Goal: Information Seeking & Learning: Learn about a topic

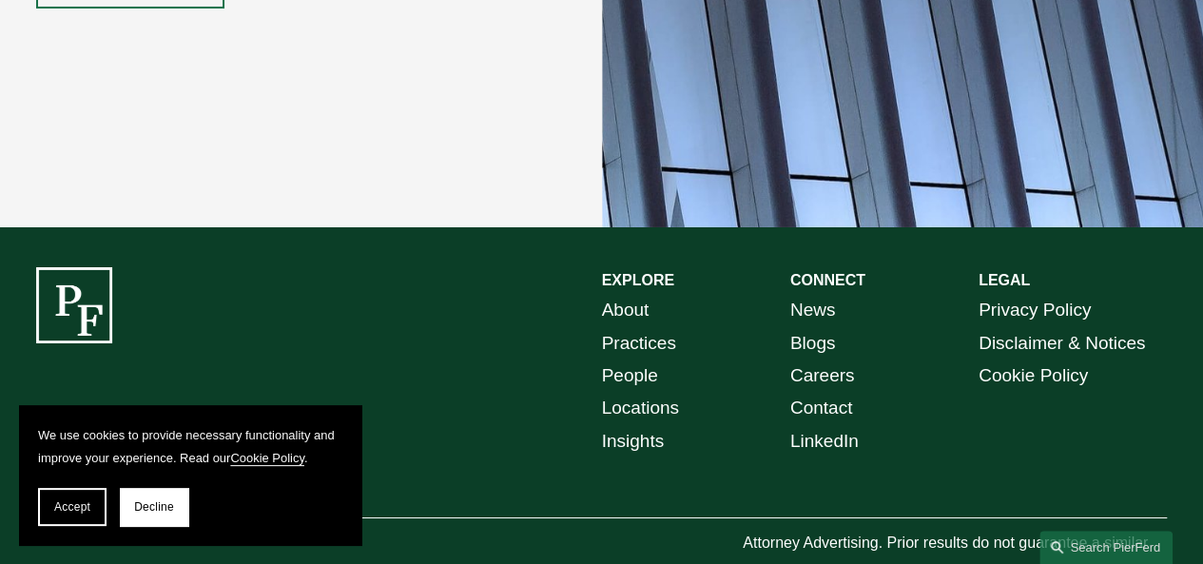
scroll to position [3322, 0]
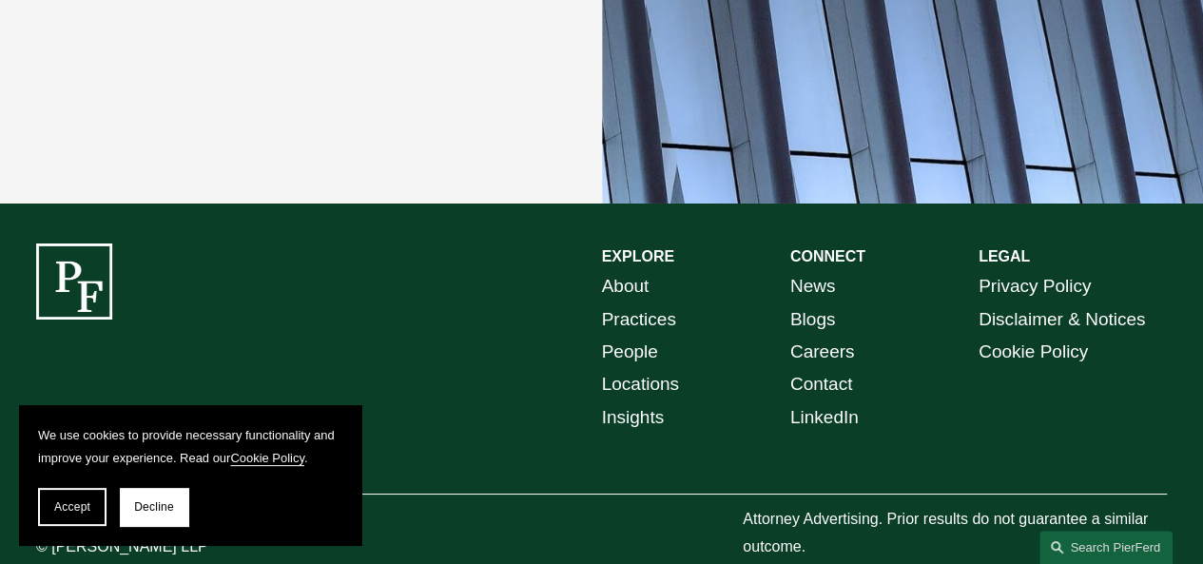
click at [653, 368] on link "Locations" at bounding box center [640, 384] width 77 height 32
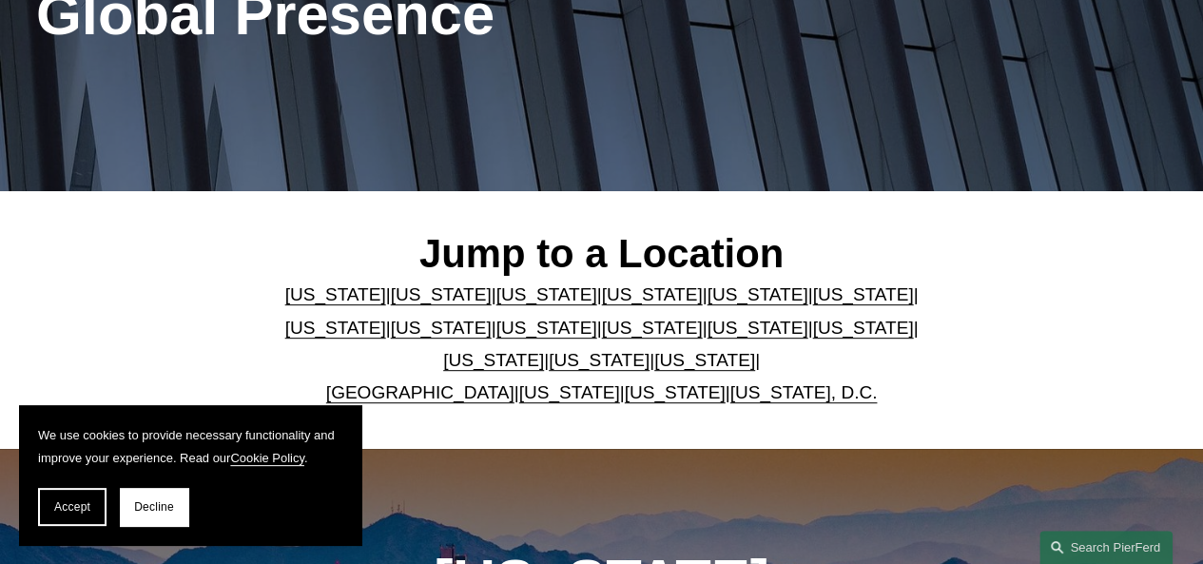
scroll to position [543, 0]
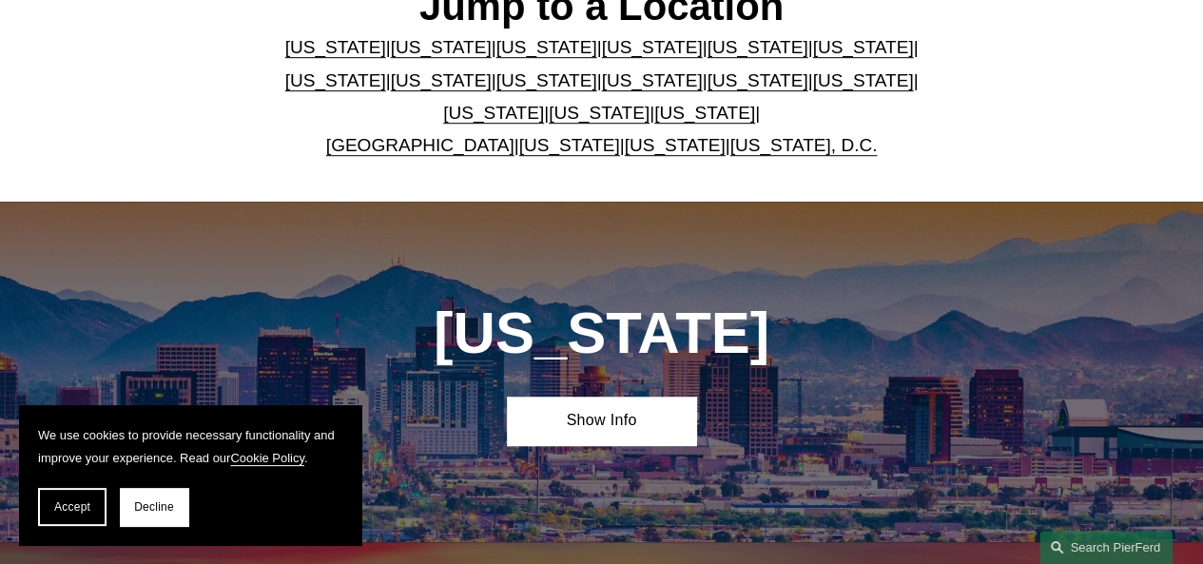
click at [647, 154] on link "[US_STATE]" at bounding box center [675, 145] width 101 height 20
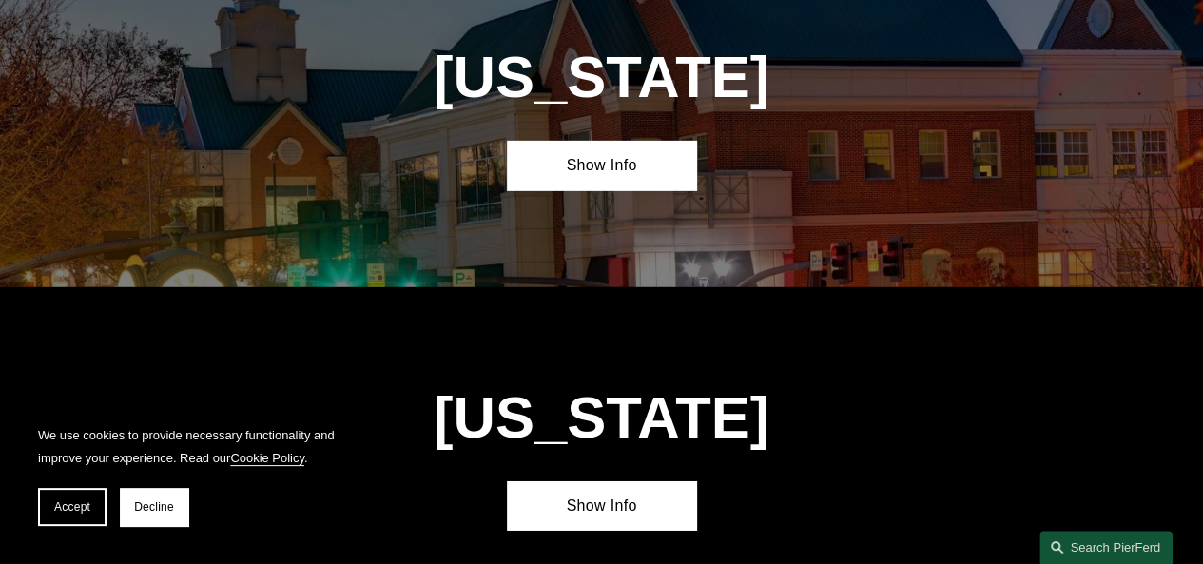
scroll to position [6606, 0]
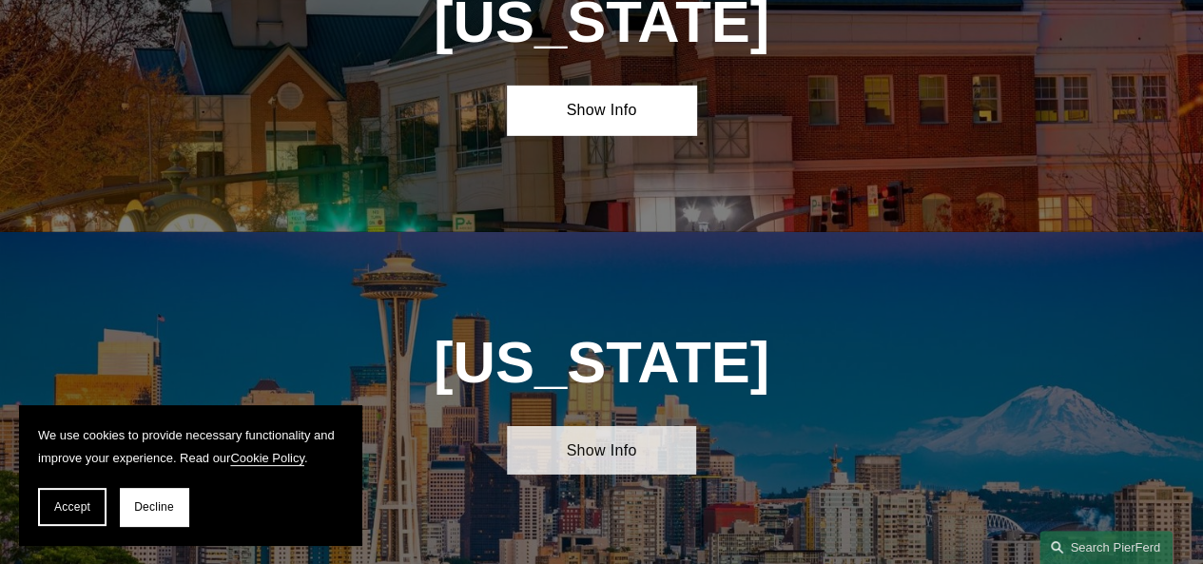
click at [636, 426] on link "Show Info" at bounding box center [601, 450] width 188 height 49
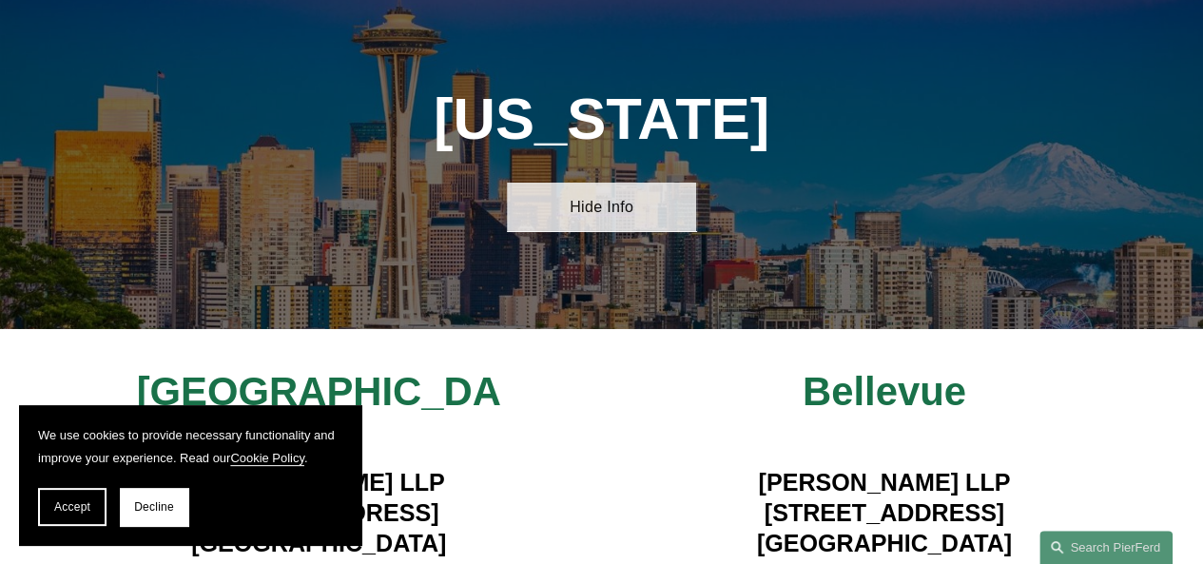
scroll to position [6872, 0]
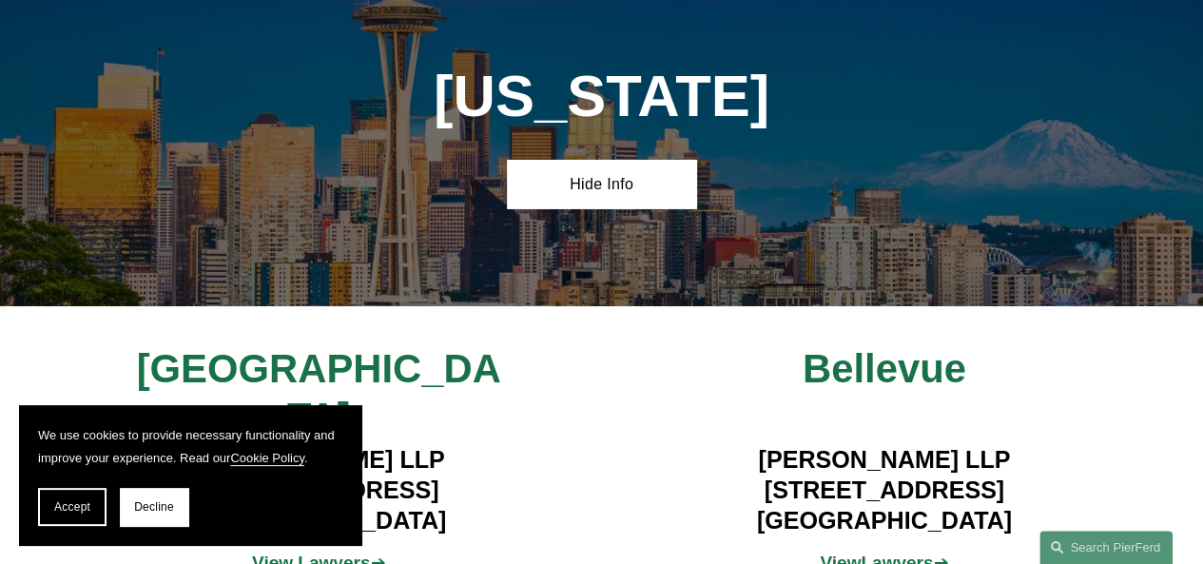
click at [331, 553] on strong "View Lawyers" at bounding box center [311, 563] width 118 height 20
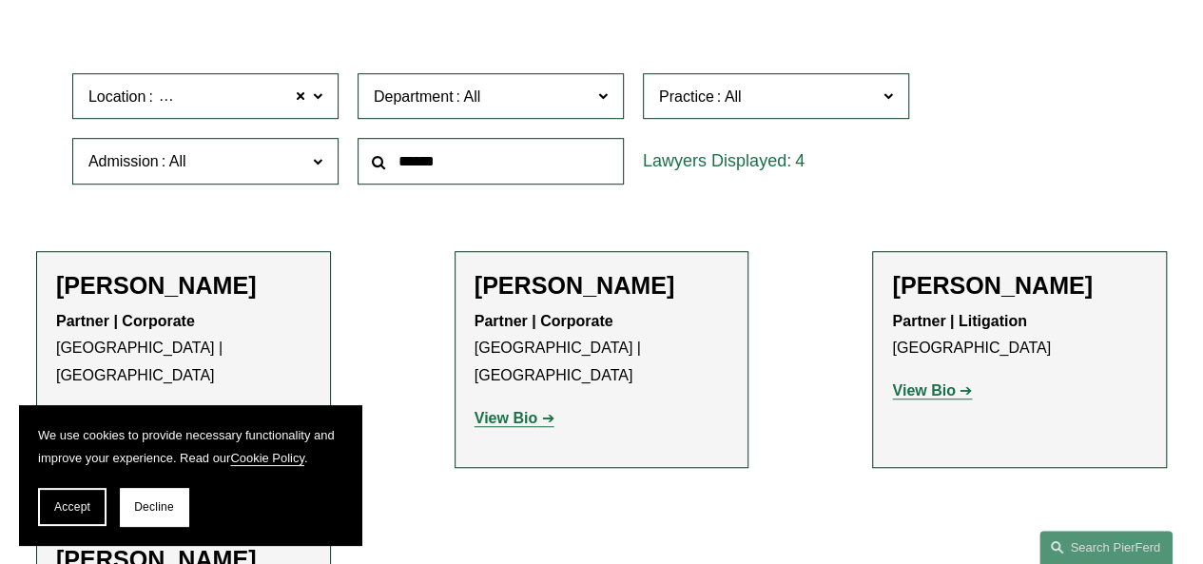
scroll to position [582, 0]
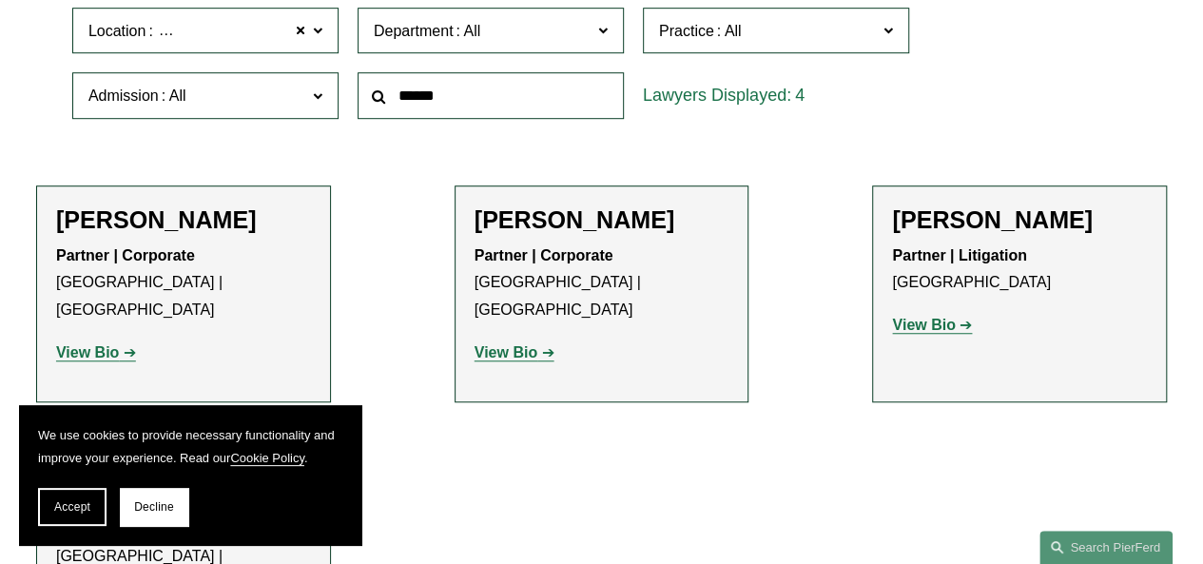
click at [78, 344] on strong "View Bio" at bounding box center [87, 352] width 63 height 16
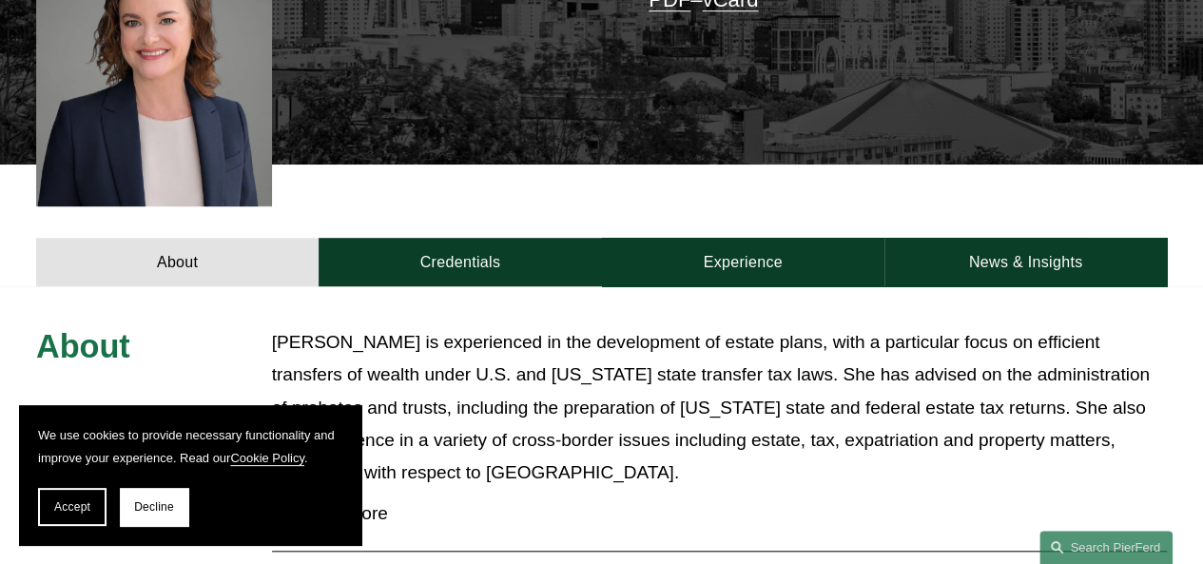
scroll to position [538, 0]
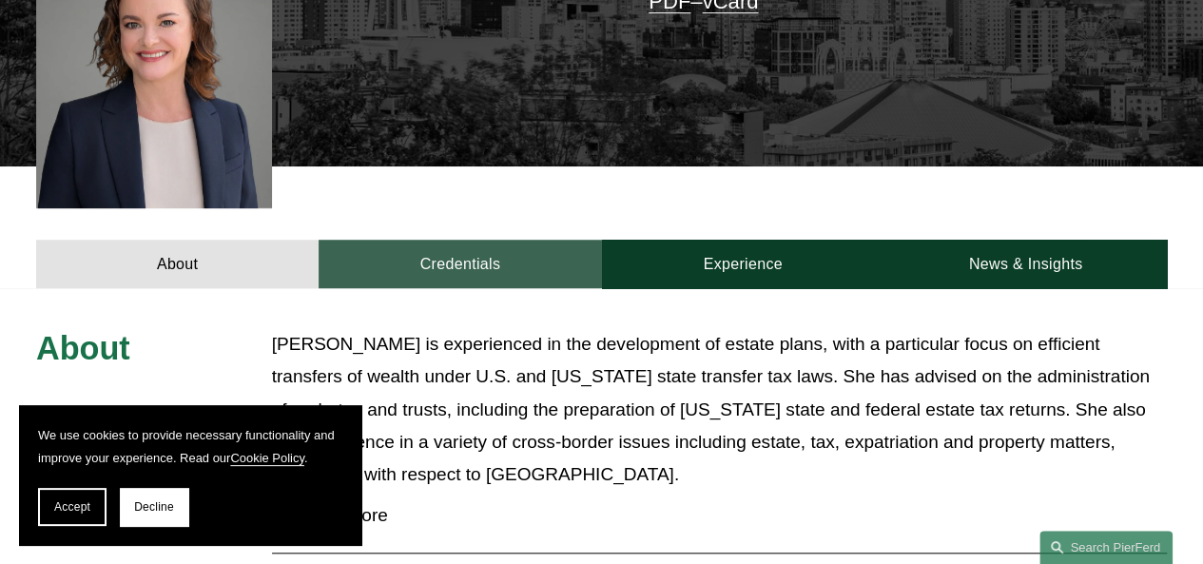
click at [459, 244] on link "Credentials" at bounding box center [460, 264] width 283 height 49
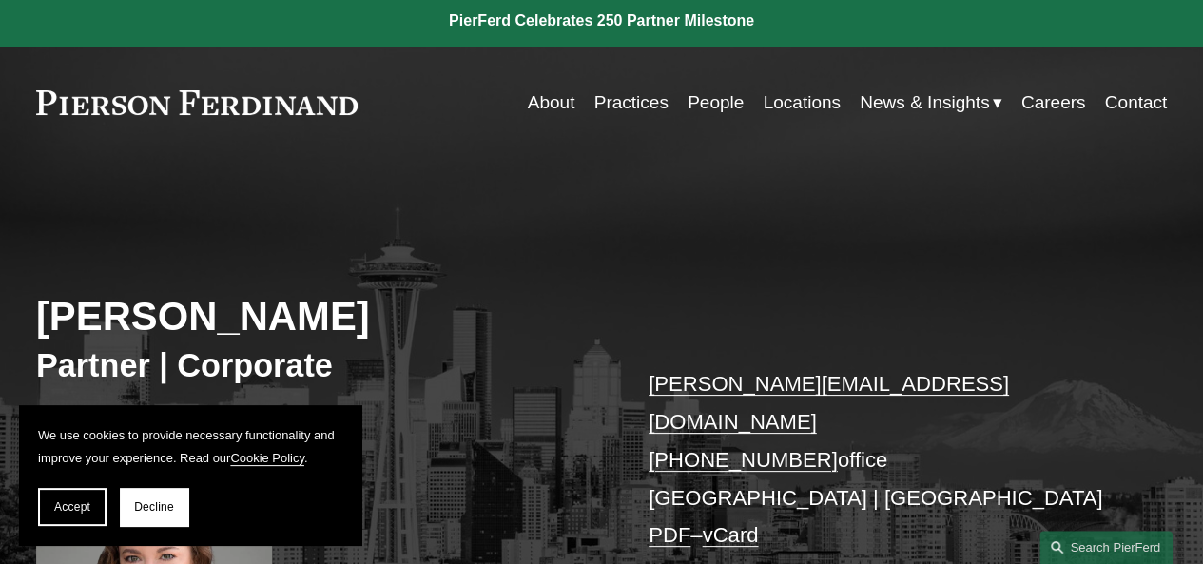
scroll to position [0, 0]
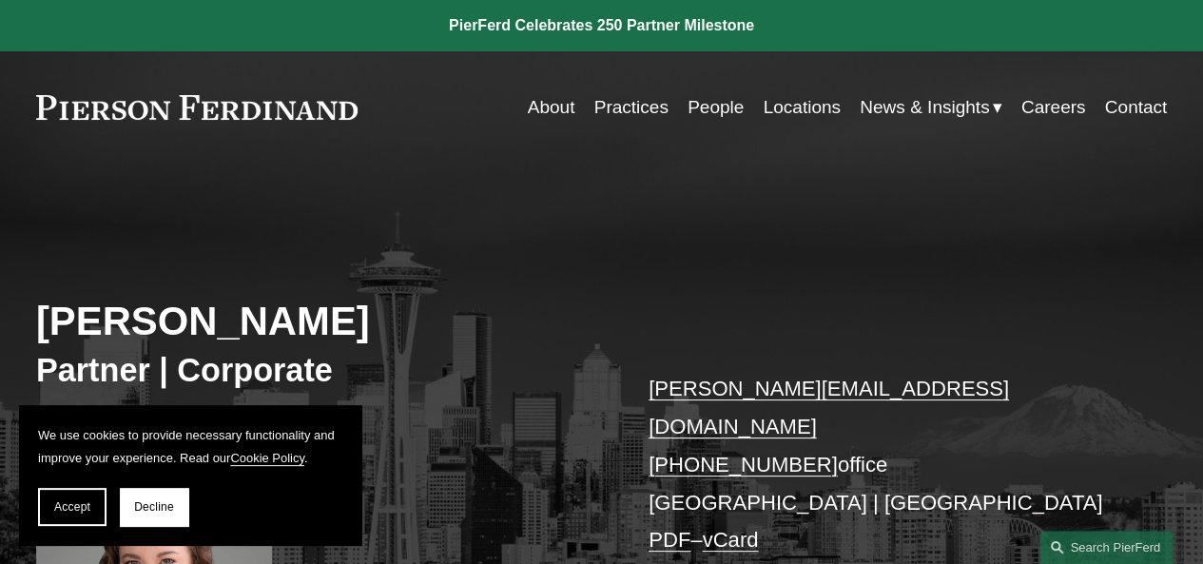
click at [778, 113] on link "Locations" at bounding box center [801, 107] width 77 height 36
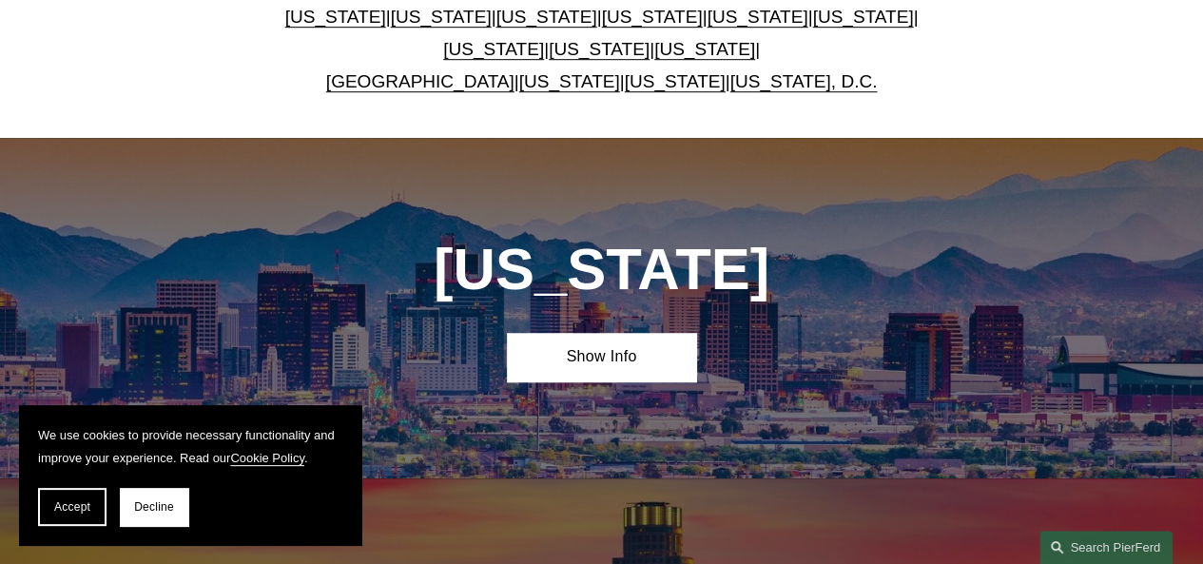
scroll to position [608, 0]
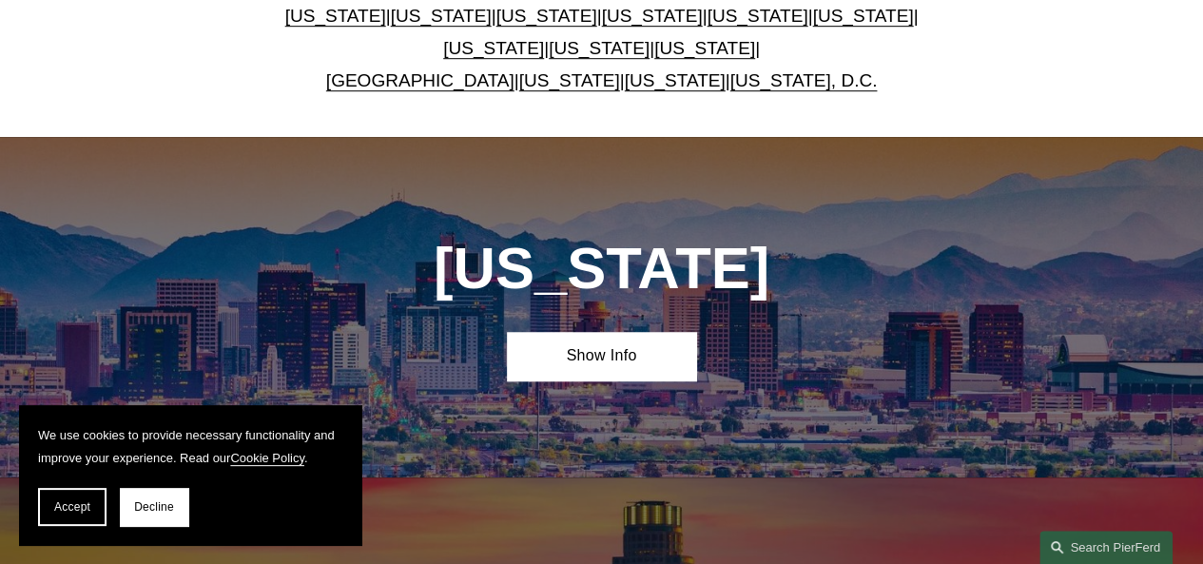
click at [660, 78] on link "Washington" at bounding box center [675, 80] width 101 height 20
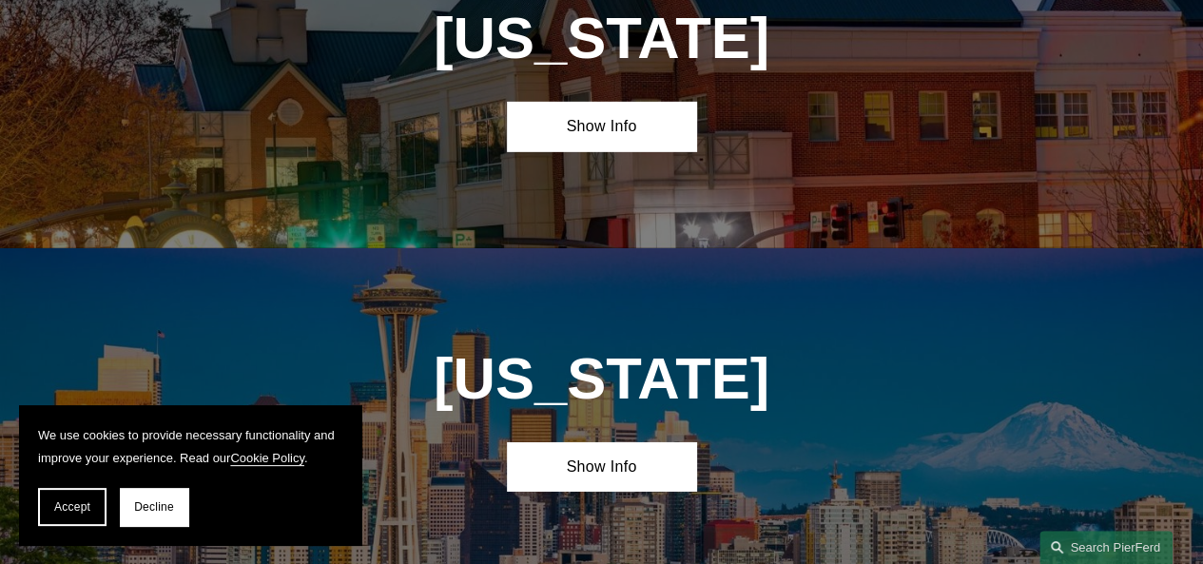
scroll to position [6606, 0]
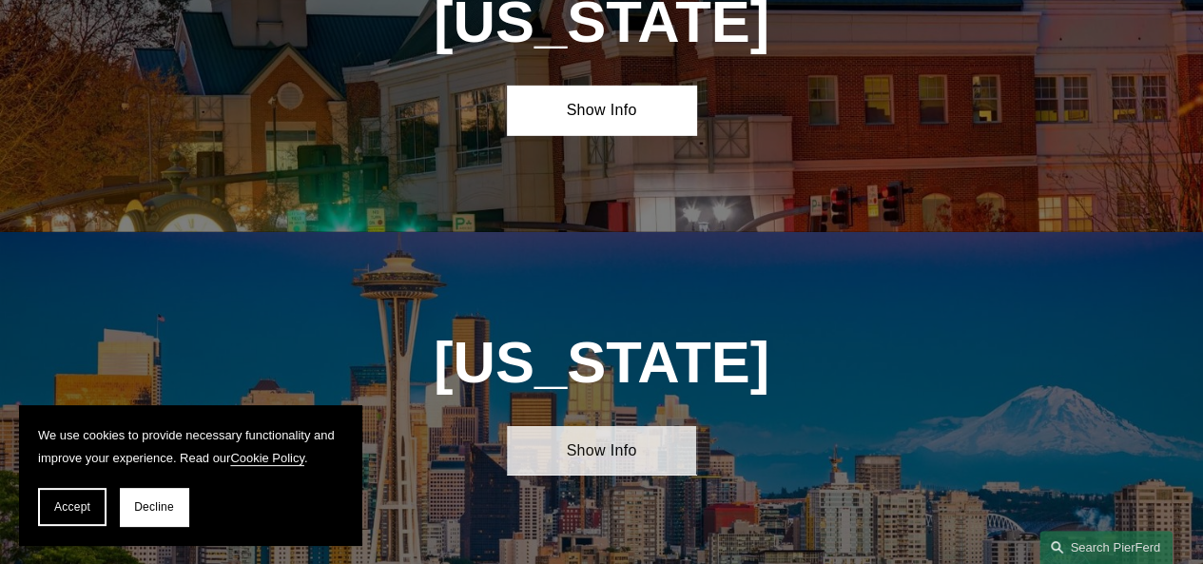
click at [605, 426] on link "Show Info" at bounding box center [601, 450] width 188 height 49
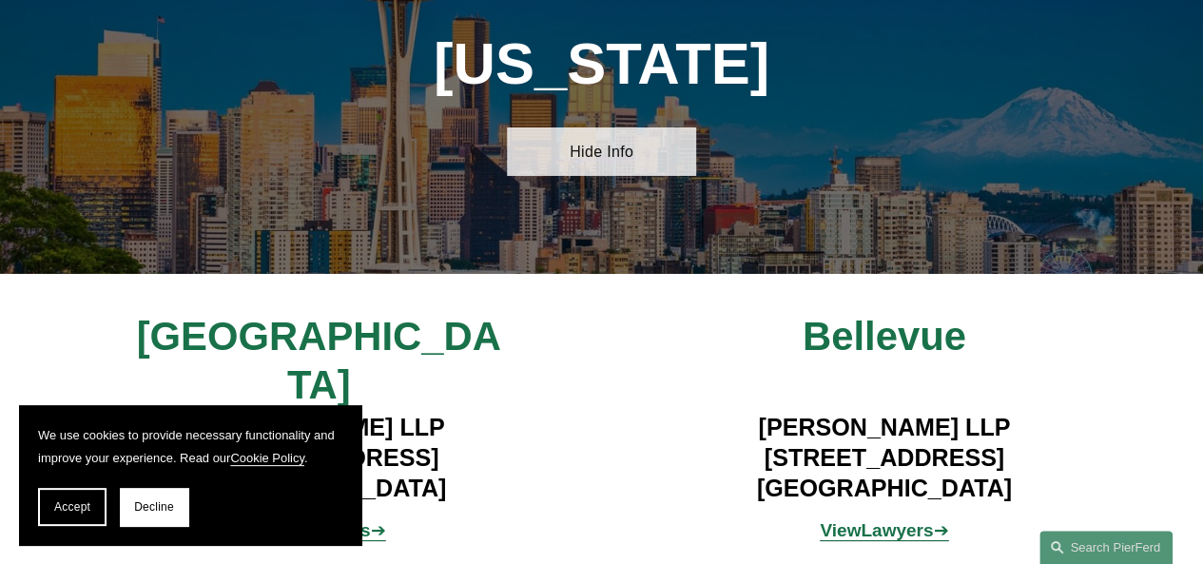
scroll to position [6948, 0]
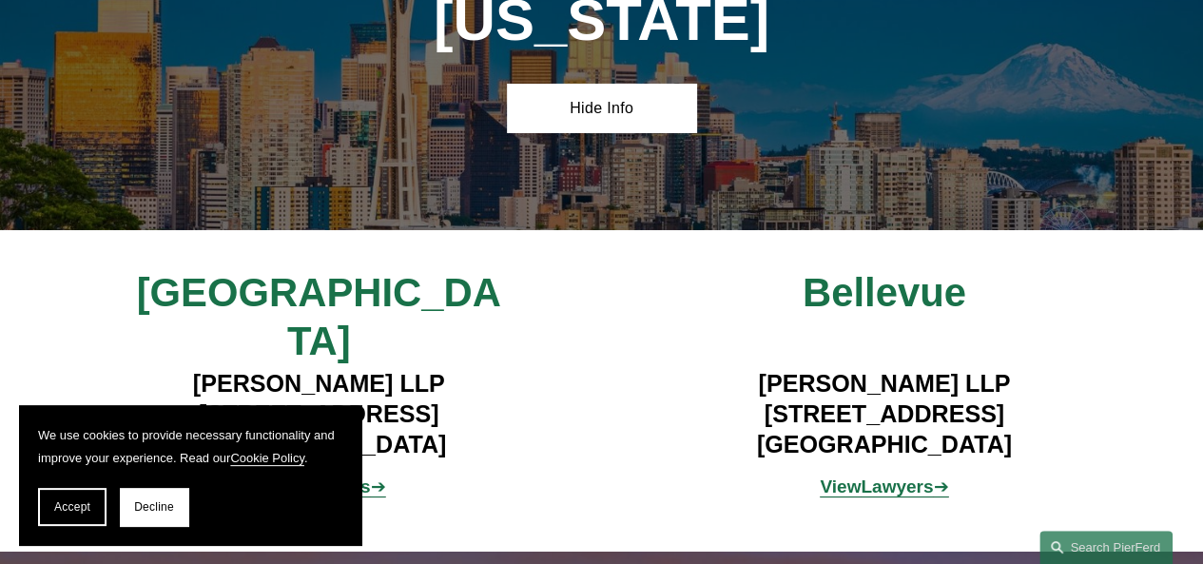
click at [853, 477] on strong "View" at bounding box center [840, 487] width 41 height 20
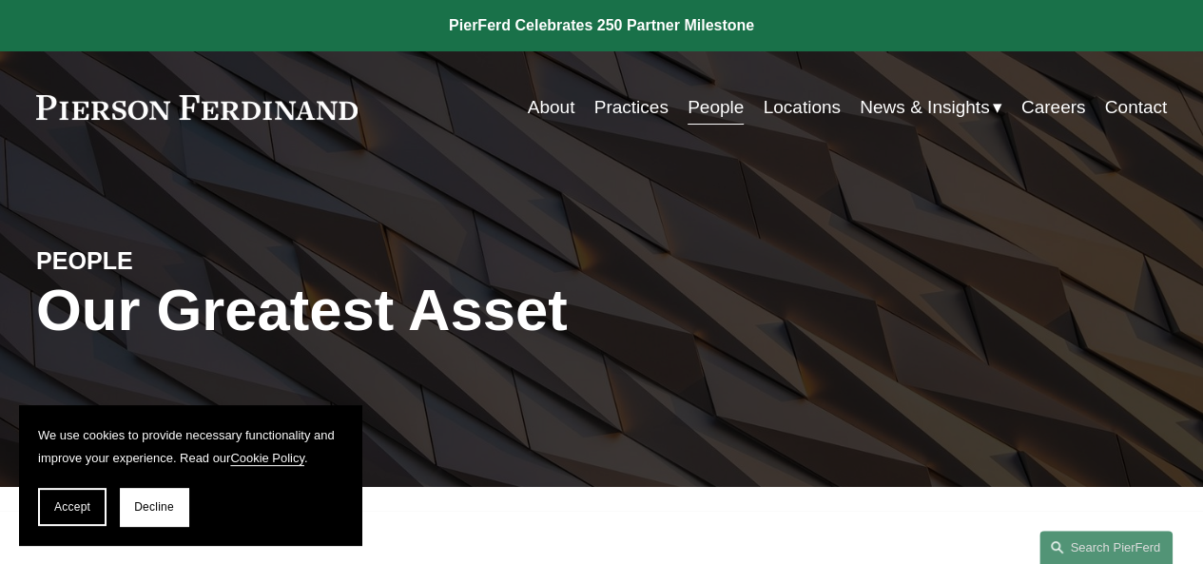
click at [790, 107] on link "Locations" at bounding box center [801, 107] width 77 height 36
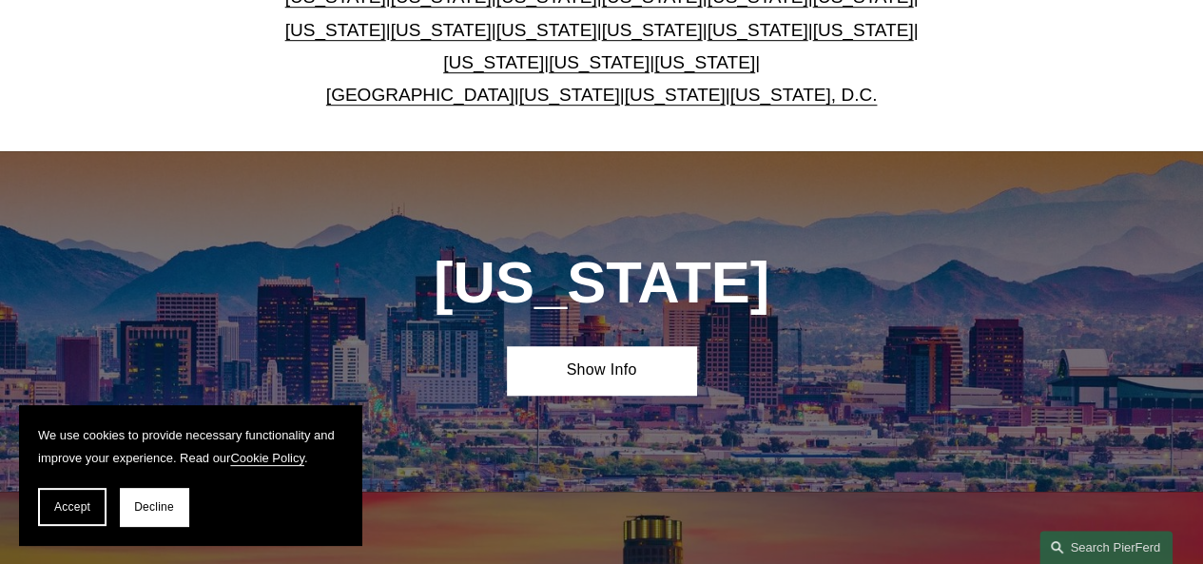
scroll to position [609, 0]
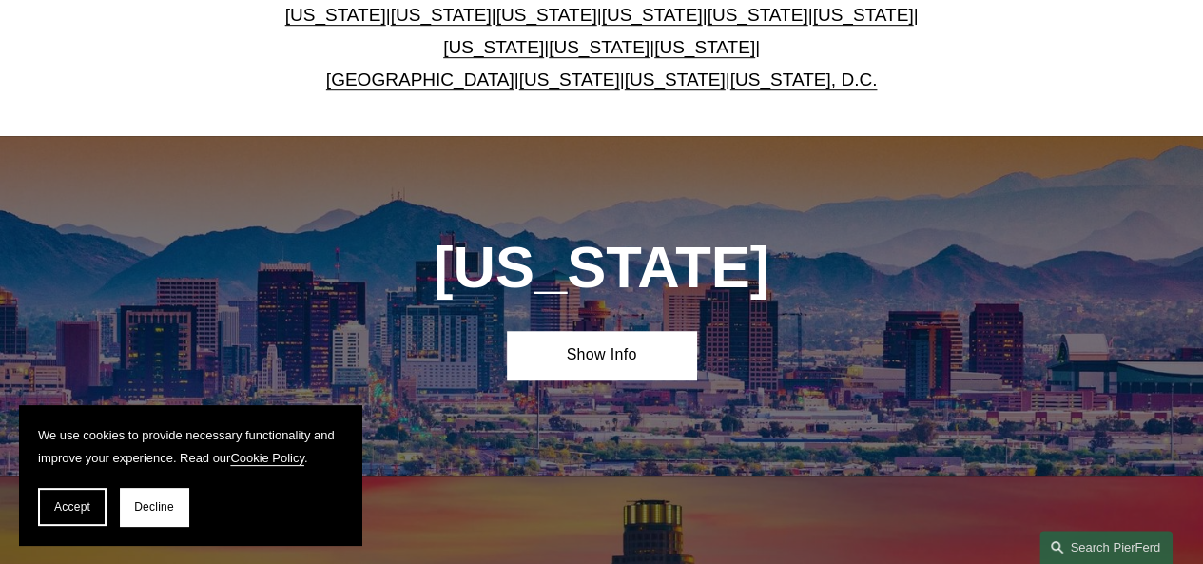
click at [660, 77] on link "[US_STATE]" at bounding box center [675, 79] width 101 height 20
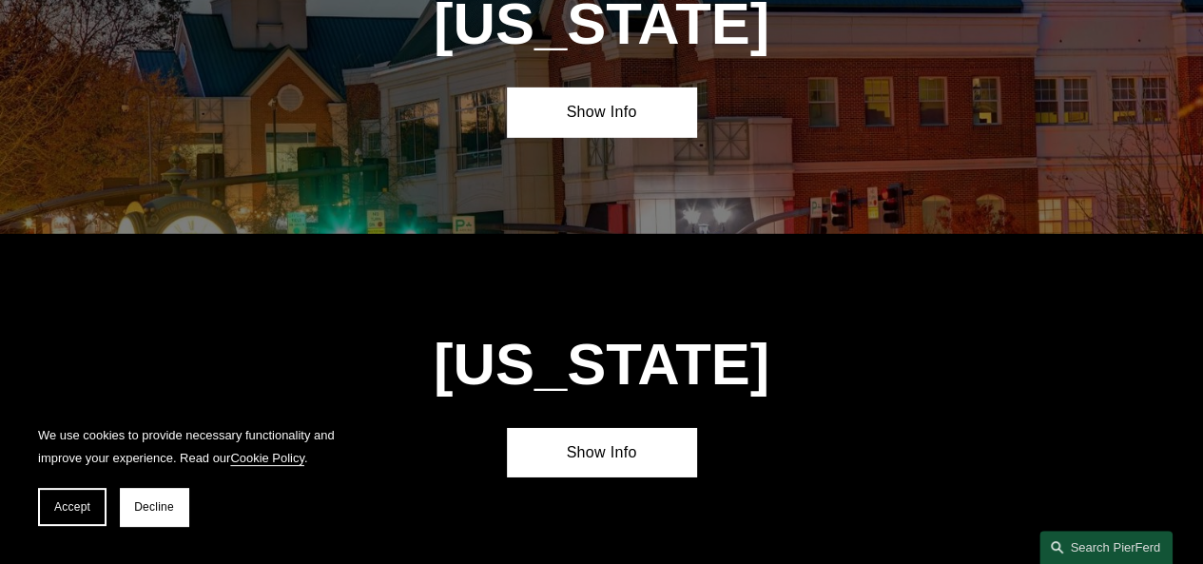
scroll to position [6606, 0]
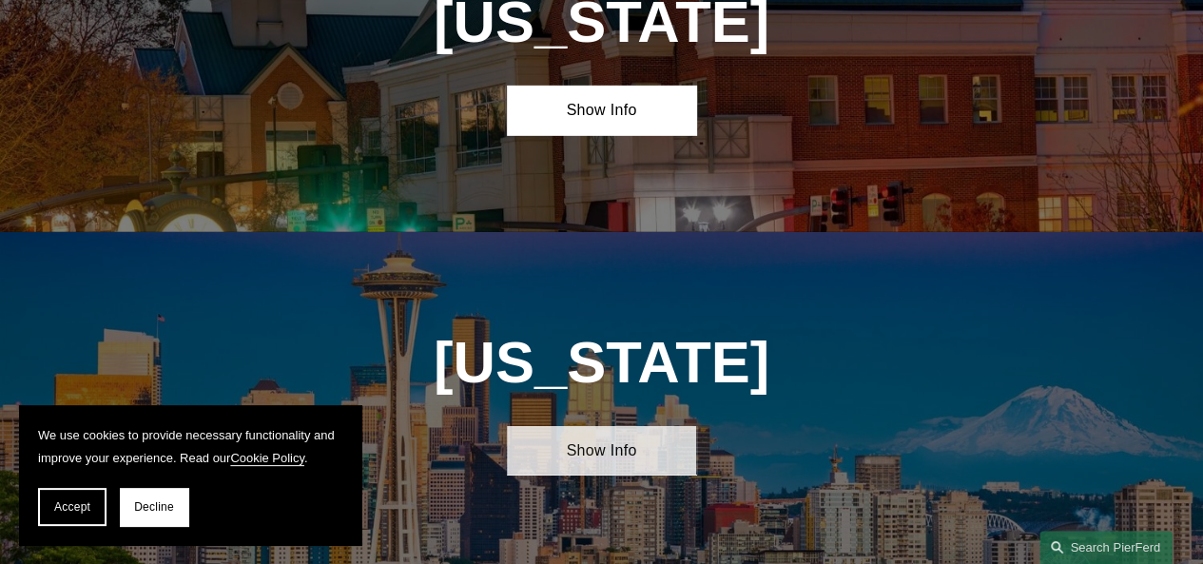
click at [565, 426] on link "Show Info" at bounding box center [601, 450] width 188 height 49
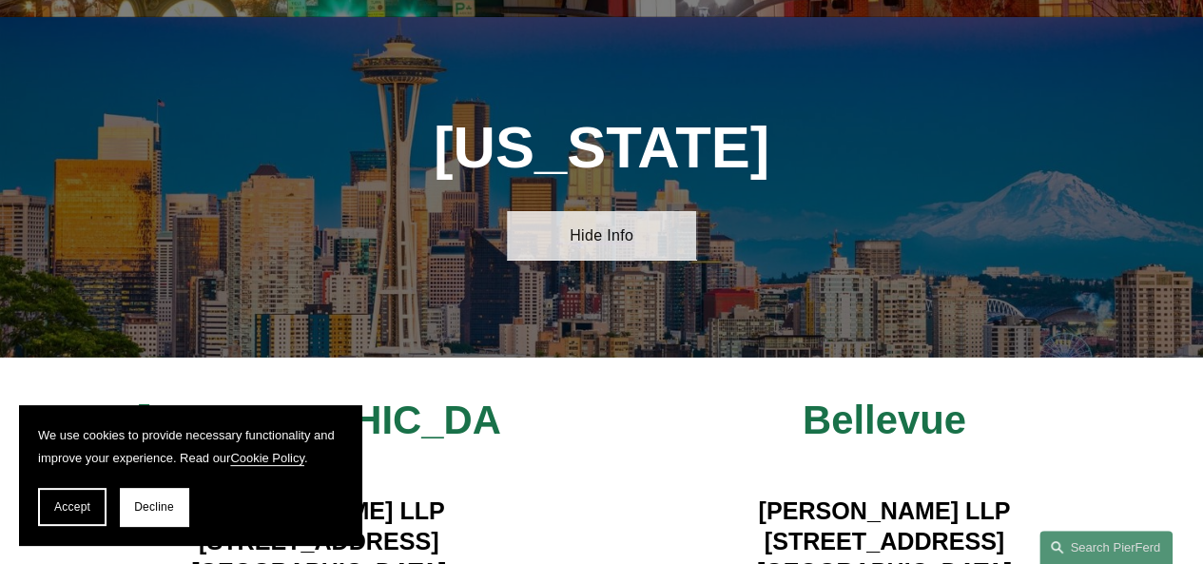
scroll to position [6872, 0]
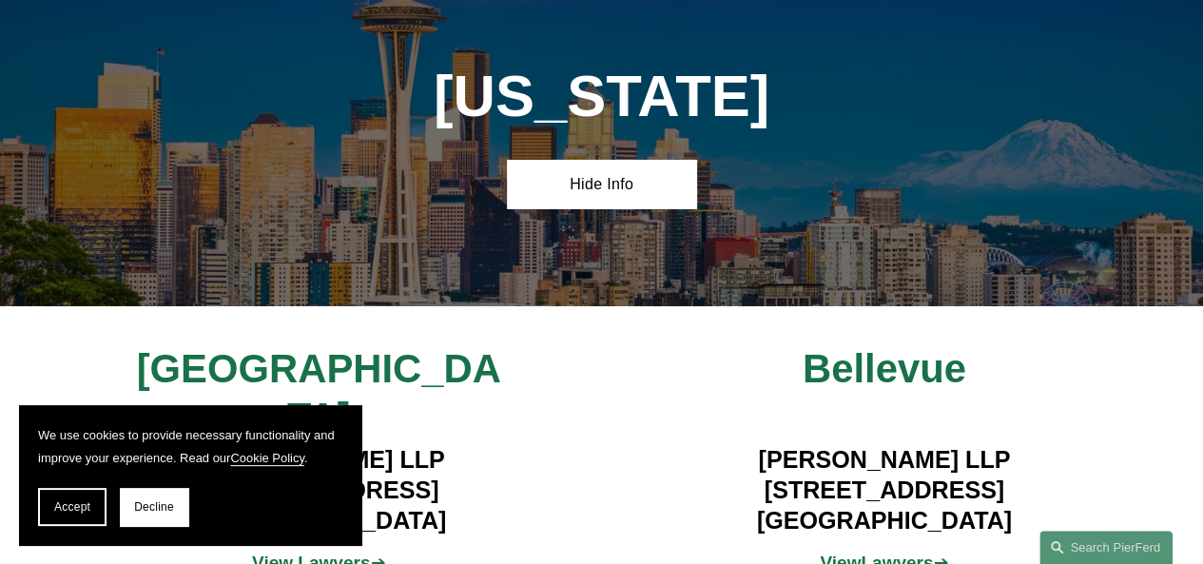
click at [847, 553] on strong "View" at bounding box center [840, 563] width 41 height 20
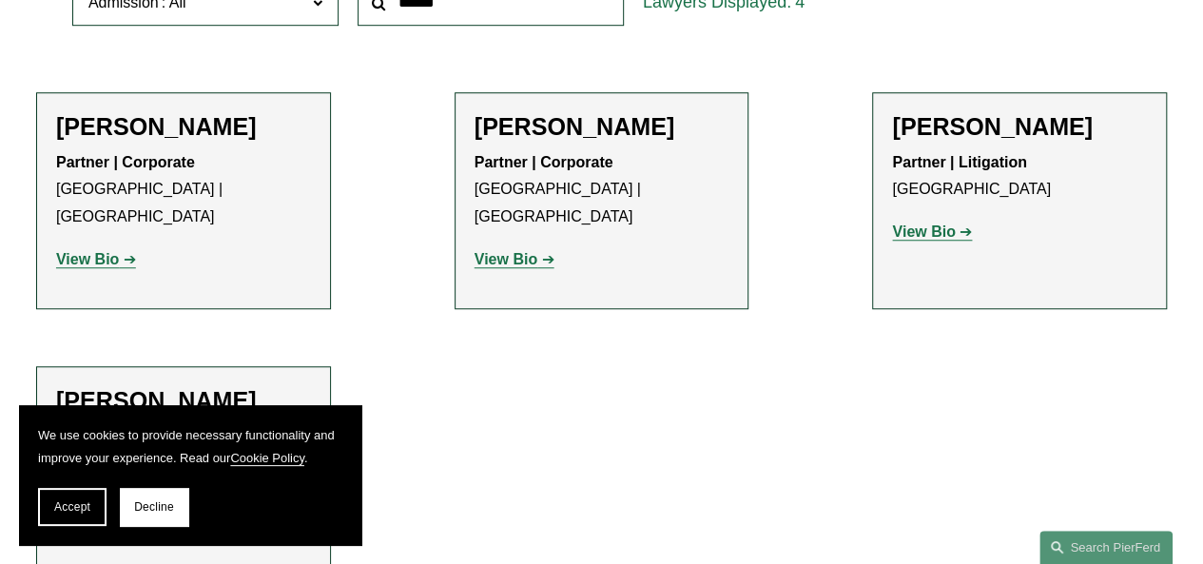
scroll to position [723, 0]
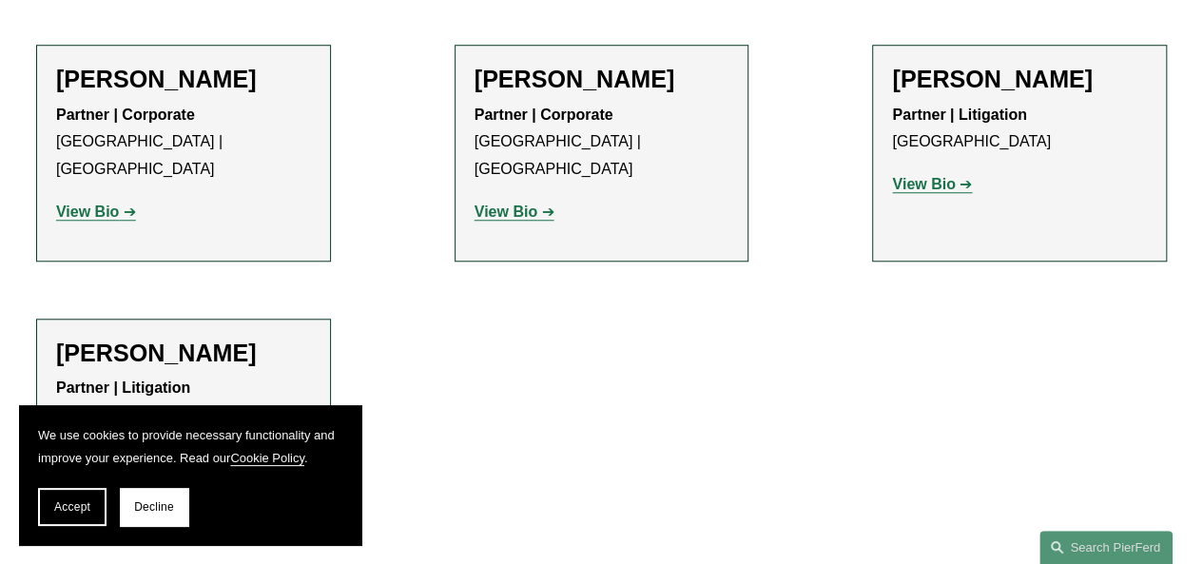
click at [524, 204] on strong "View Bio" at bounding box center [506, 212] width 63 height 16
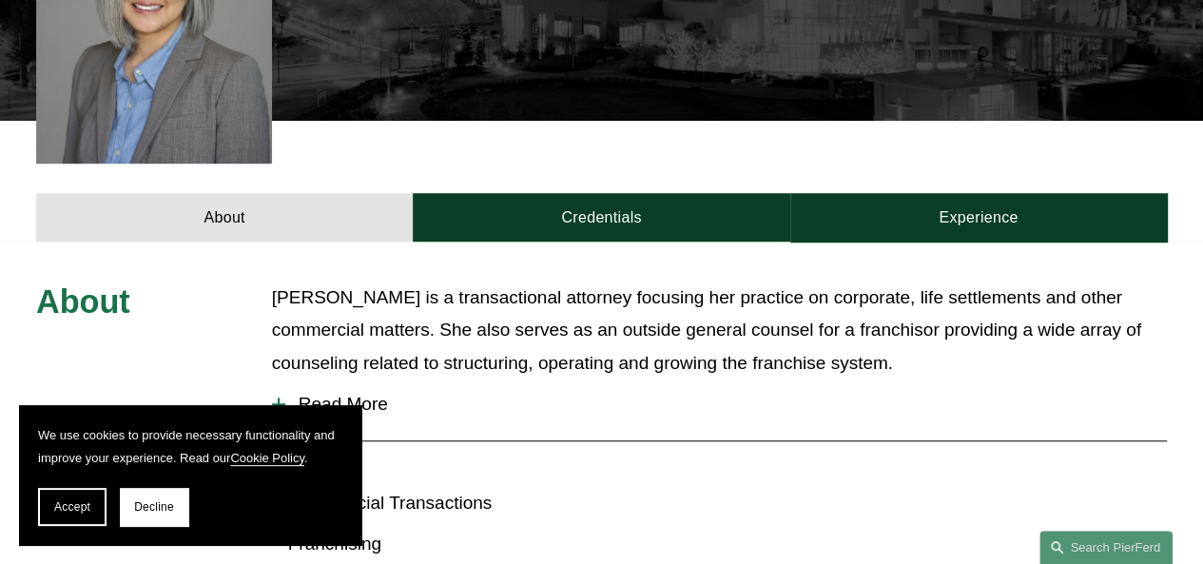
scroll to position [495, 0]
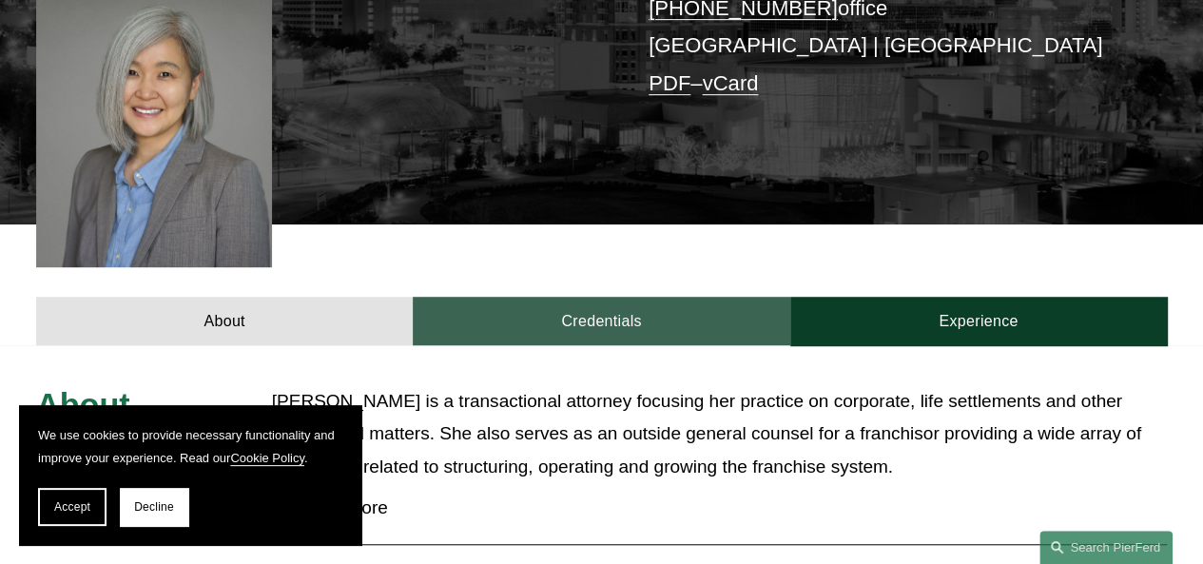
click at [569, 297] on link "Credentials" at bounding box center [601, 321] width 377 height 49
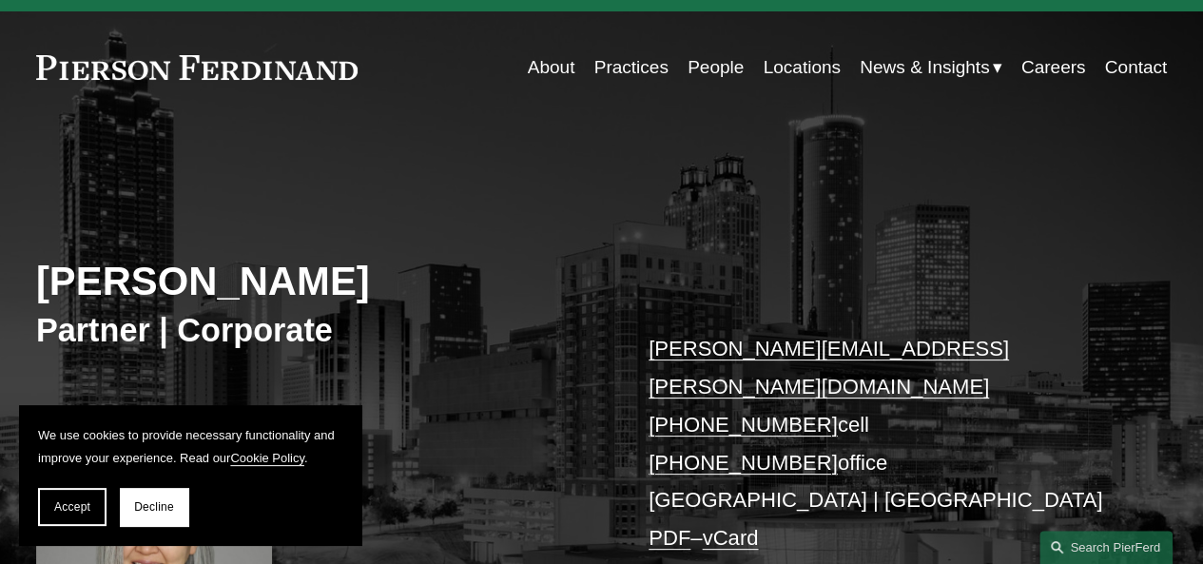
scroll to position [0, 0]
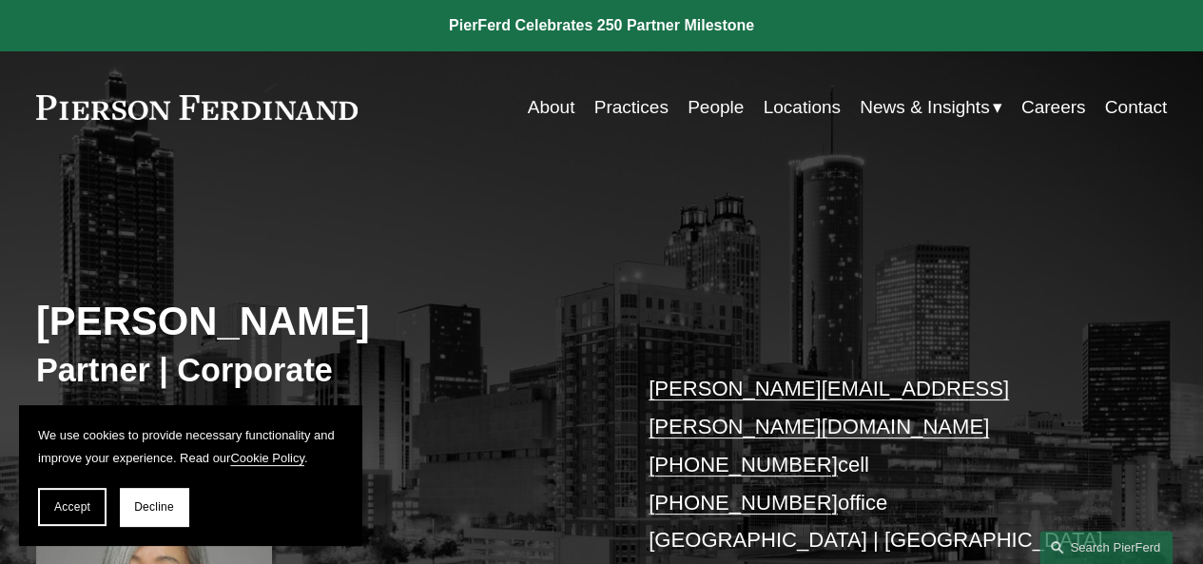
click at [1064, 107] on link "Careers" at bounding box center [1054, 107] width 65 height 36
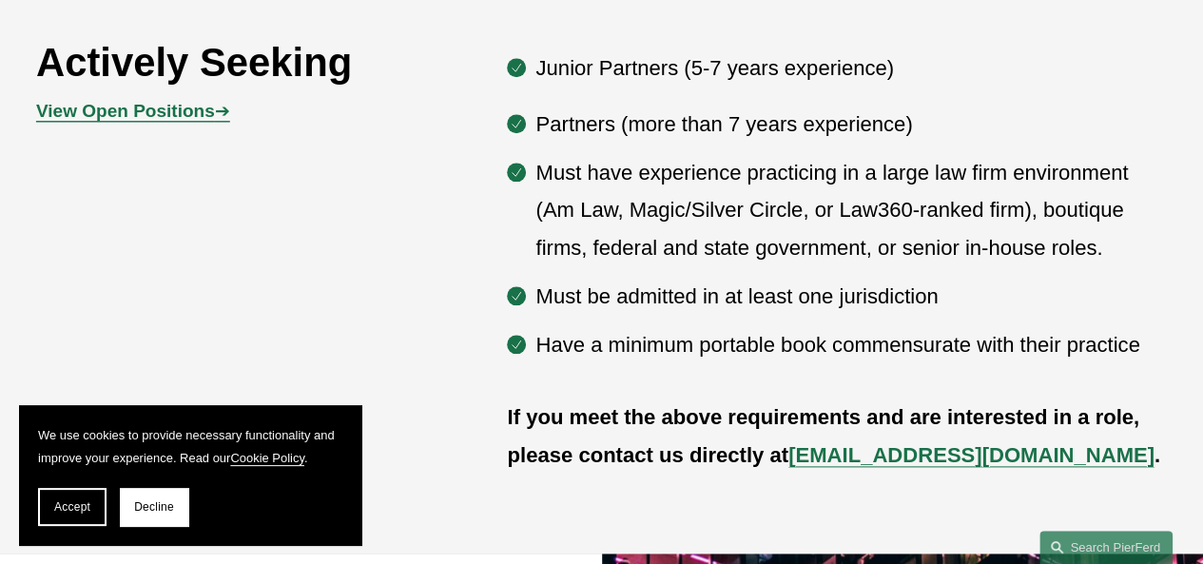
scroll to position [913, 0]
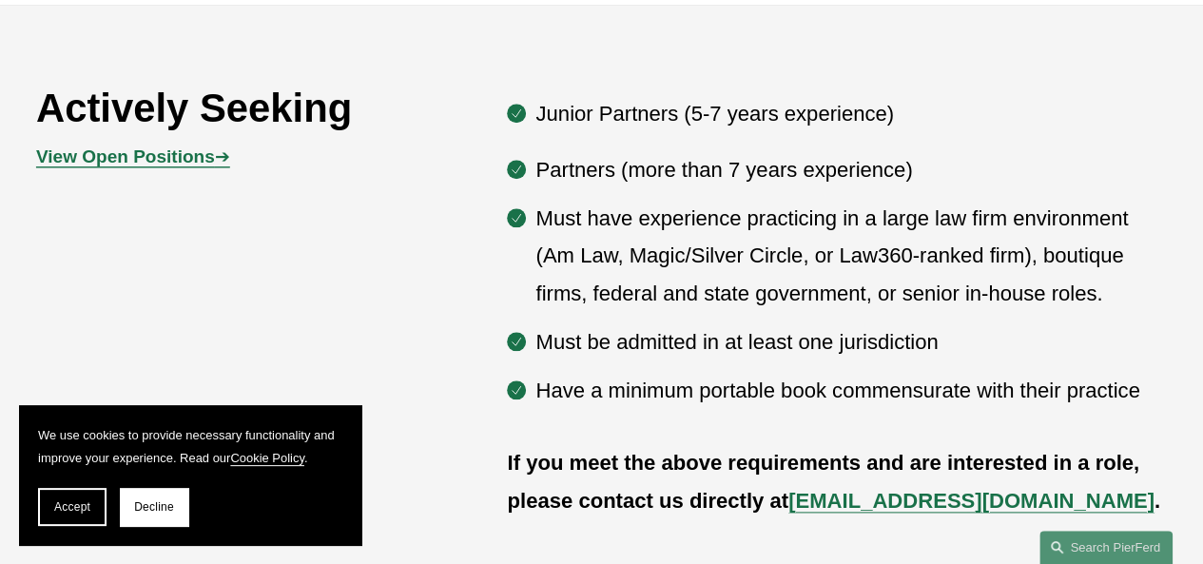
click at [198, 159] on strong "View Open Positions" at bounding box center [125, 156] width 179 height 20
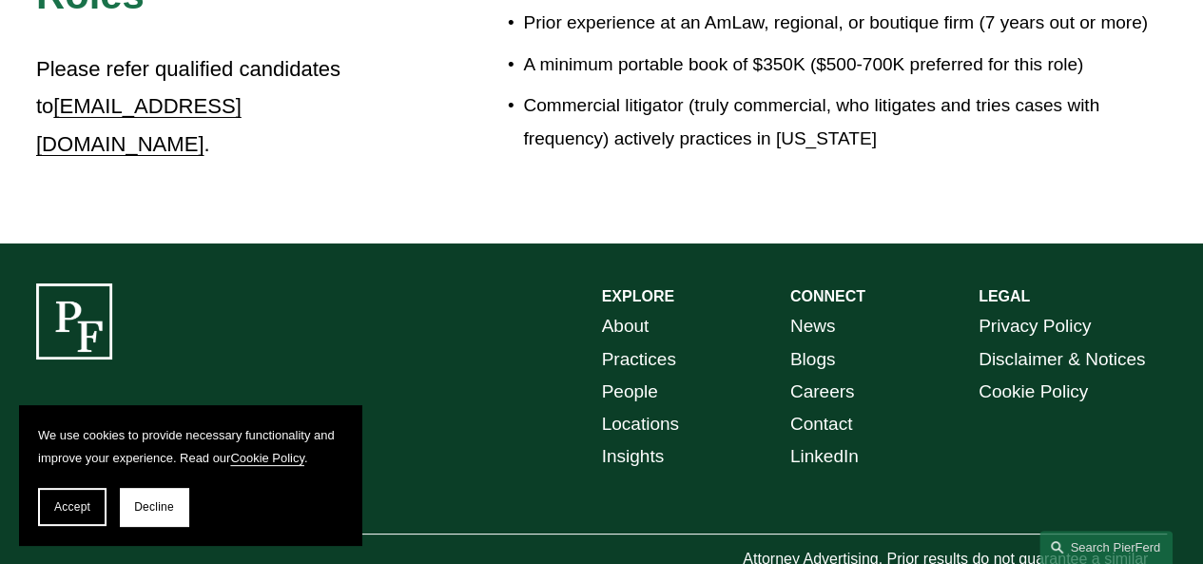
scroll to position [3491, 0]
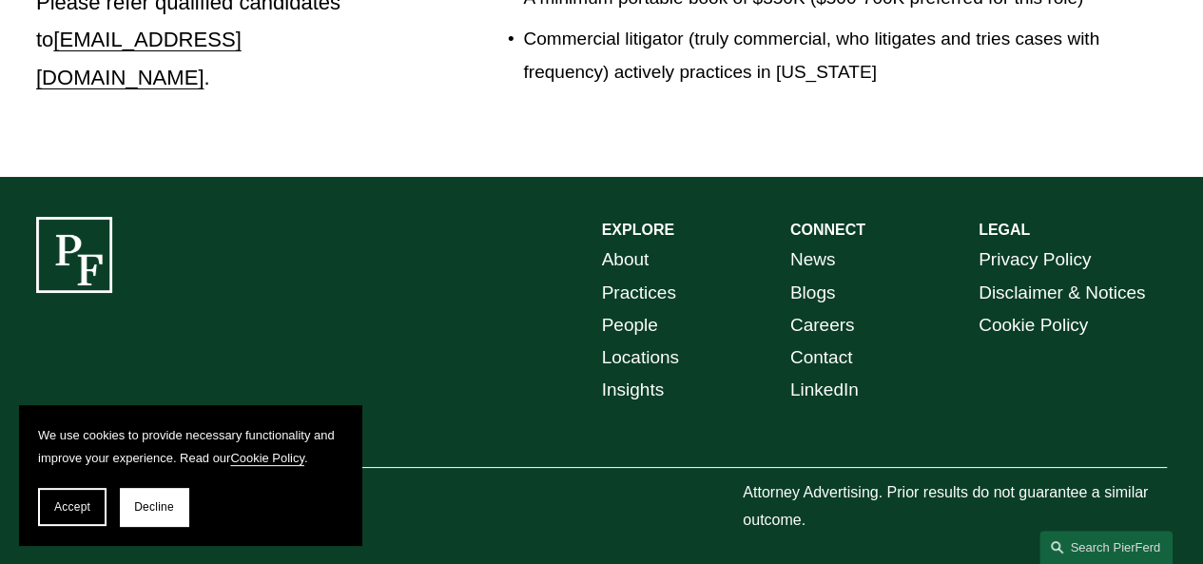
click at [625, 277] on link "Practices" at bounding box center [639, 293] width 74 height 32
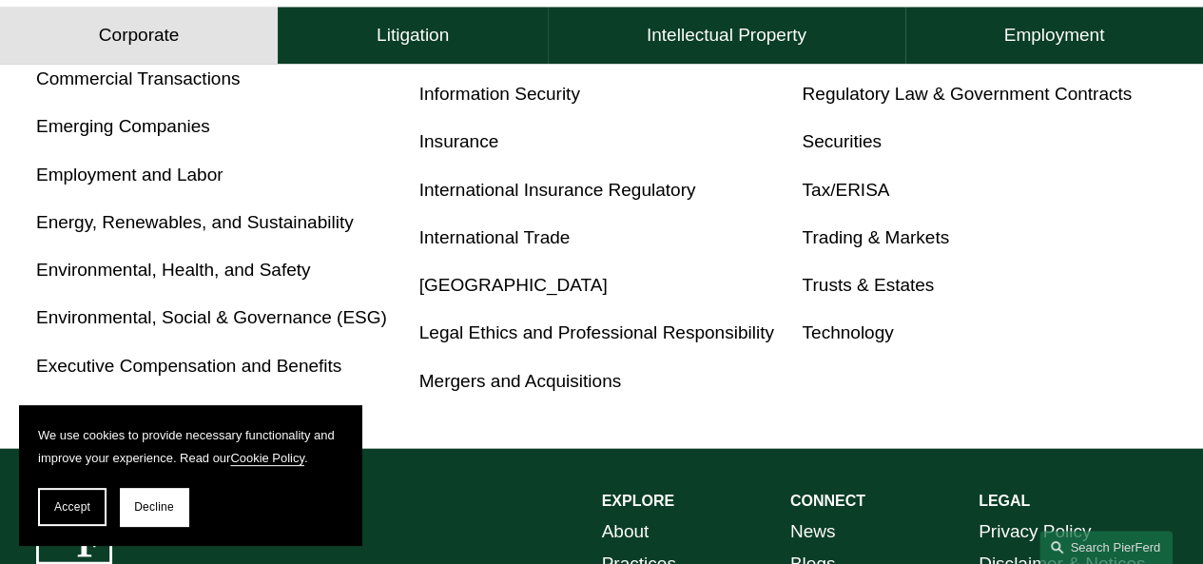
scroll to position [1218, 0]
